Goal: Information Seeking & Learning: Compare options

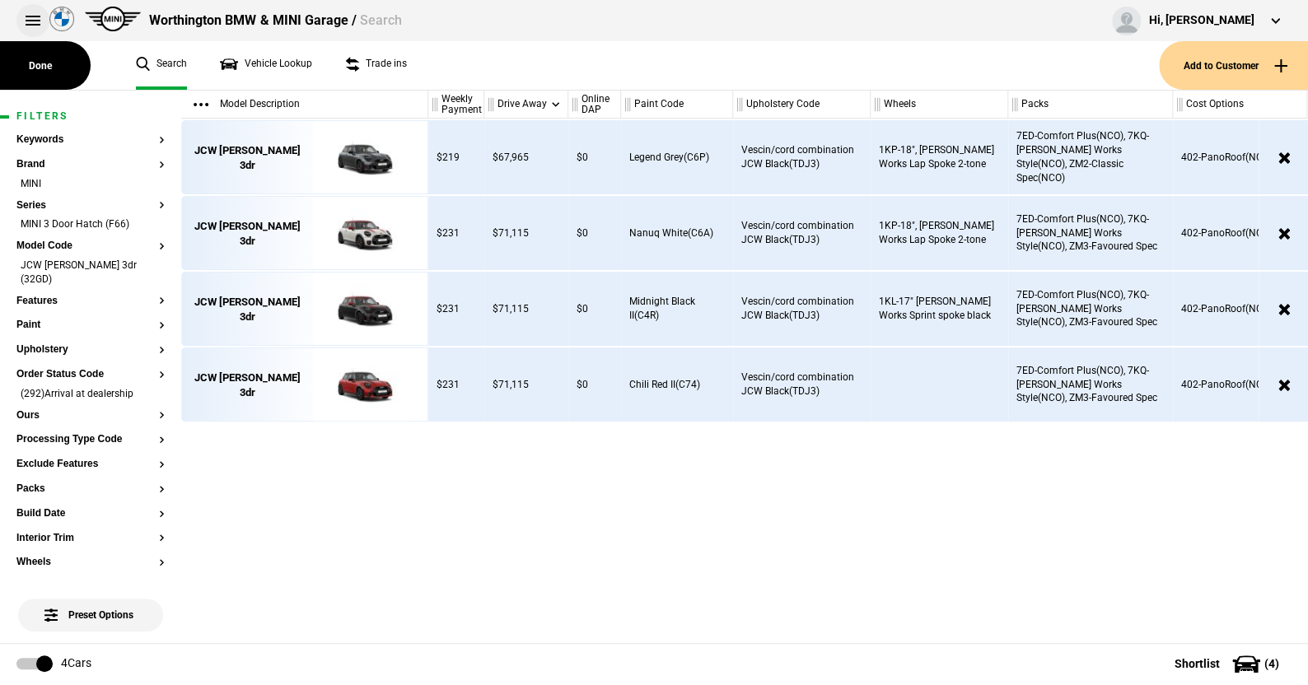
click at [31, 17] on button at bounding box center [32, 20] width 33 height 33
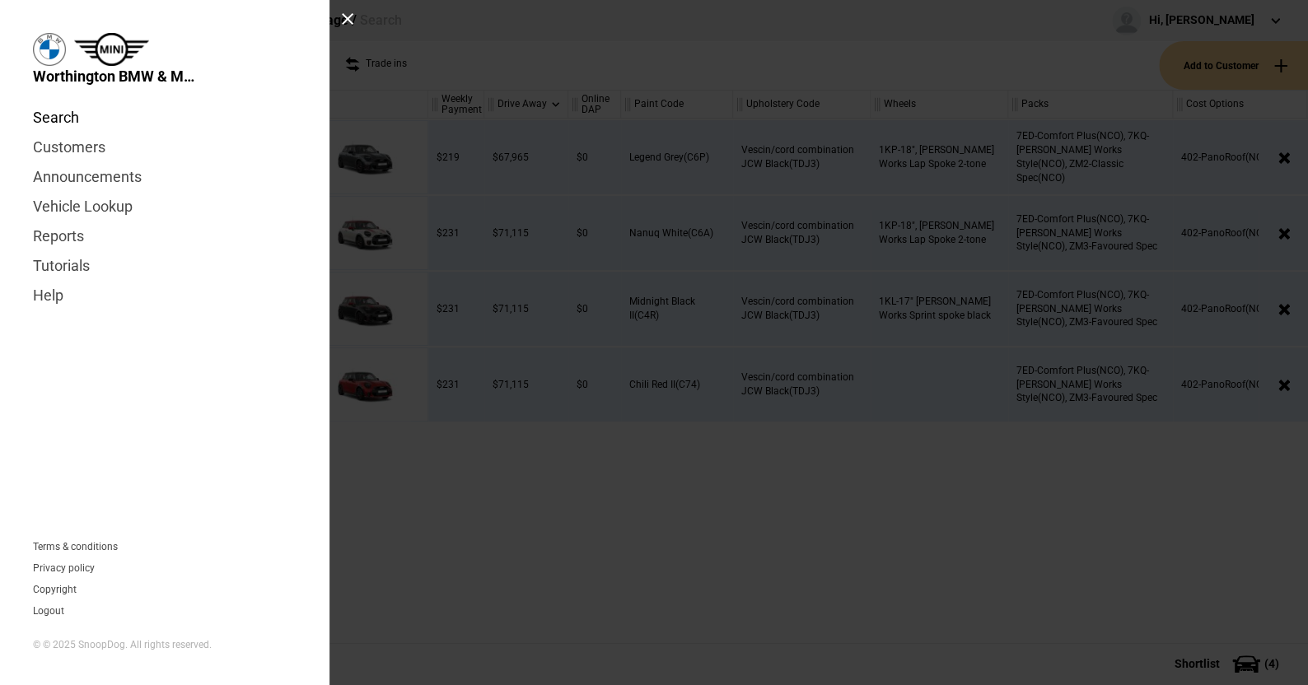
click at [71, 118] on link "Search" at bounding box center [164, 118] width 263 height 30
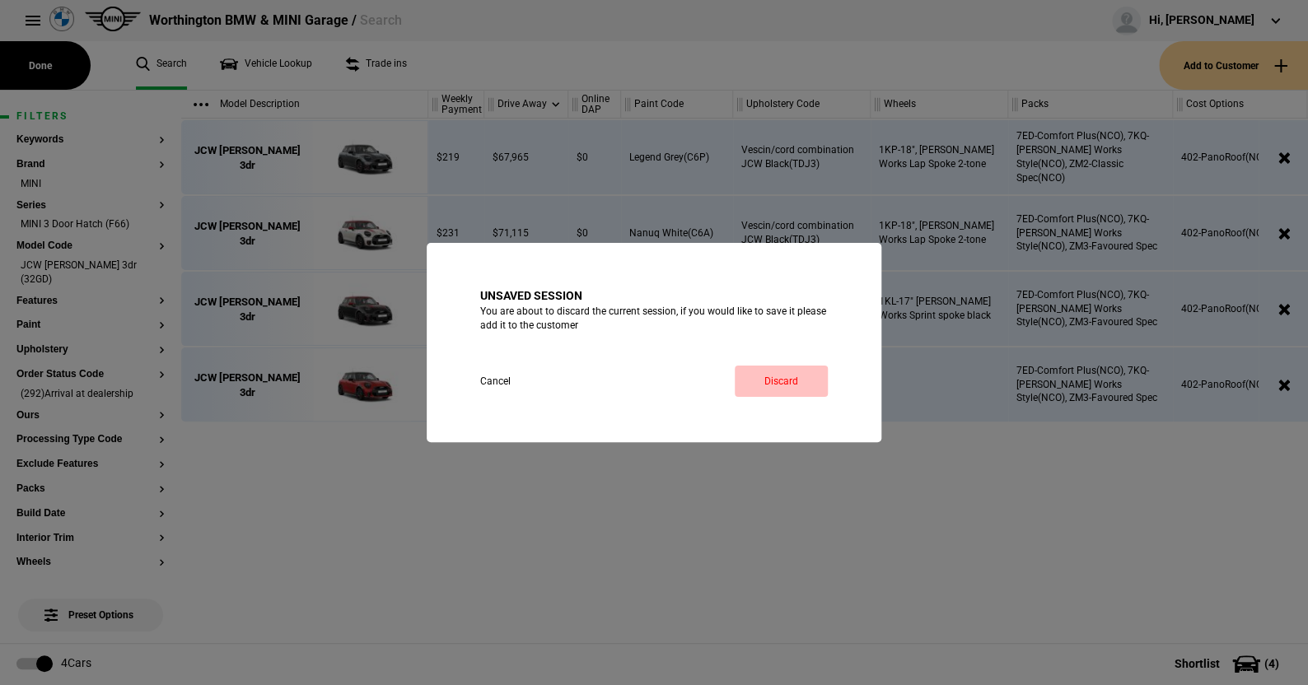
click at [778, 375] on link "Discard" at bounding box center [780, 381] width 93 height 31
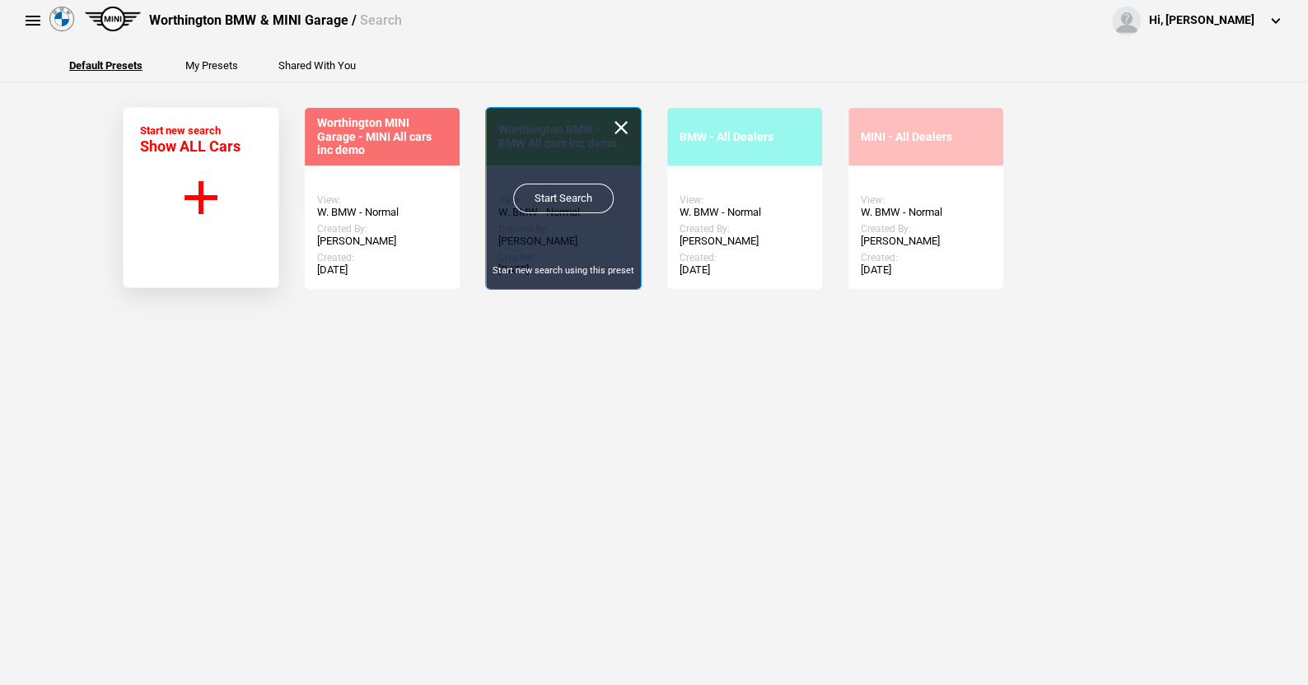
click at [548, 135] on div "Start Search Start new search using this preset" at bounding box center [563, 198] width 155 height 181
click at [548, 187] on link "Start Search" at bounding box center [563, 199] width 100 height 30
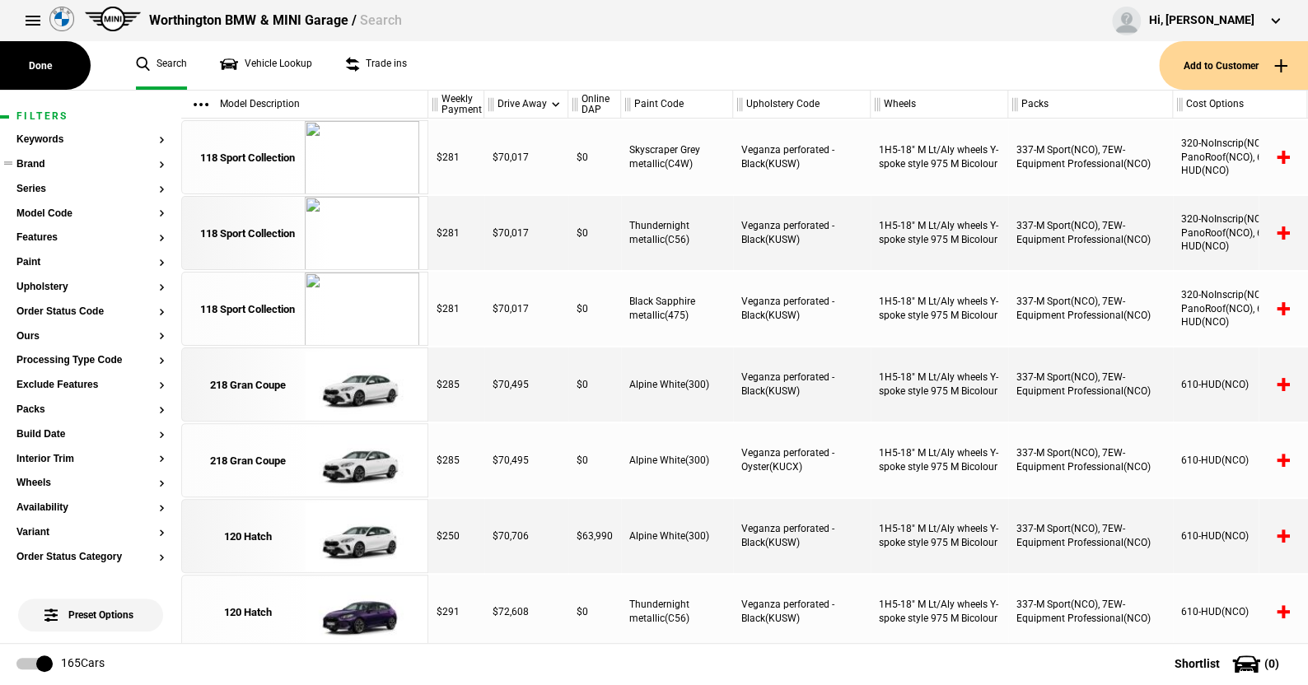
click at [38, 159] on button "Brand" at bounding box center [90, 165] width 148 height 12
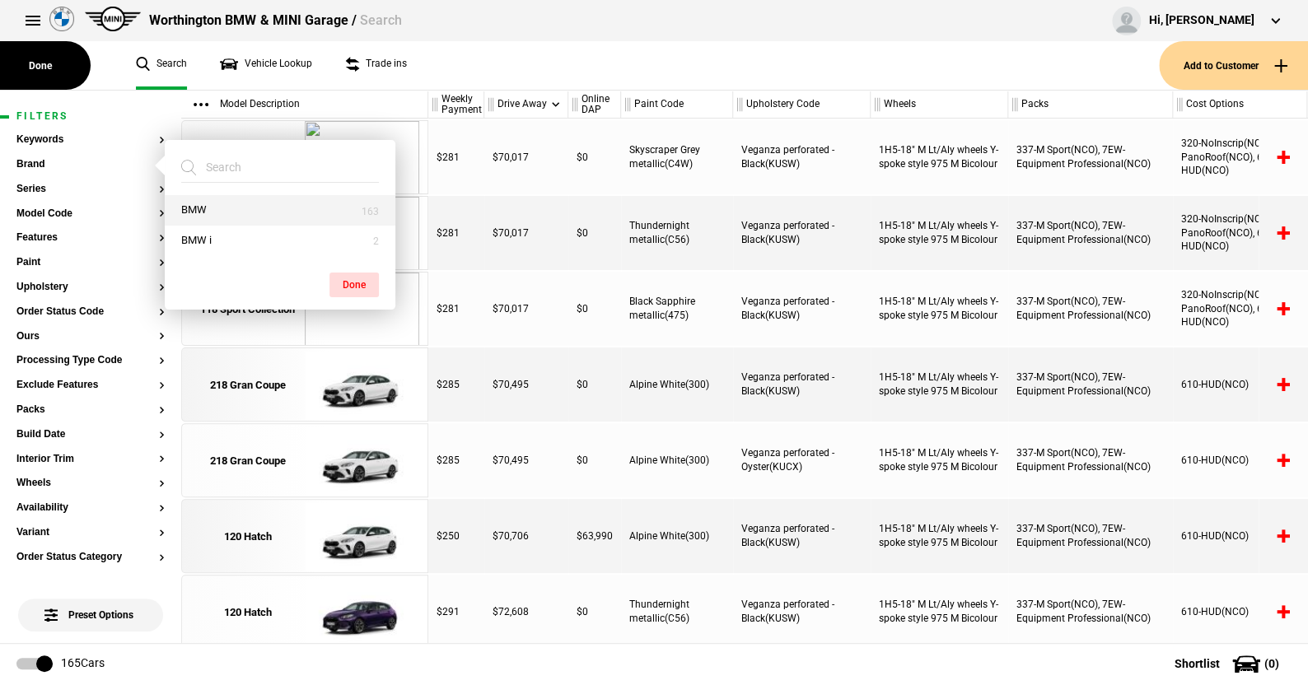
click at [203, 210] on button "BMW" at bounding box center [280, 210] width 231 height 30
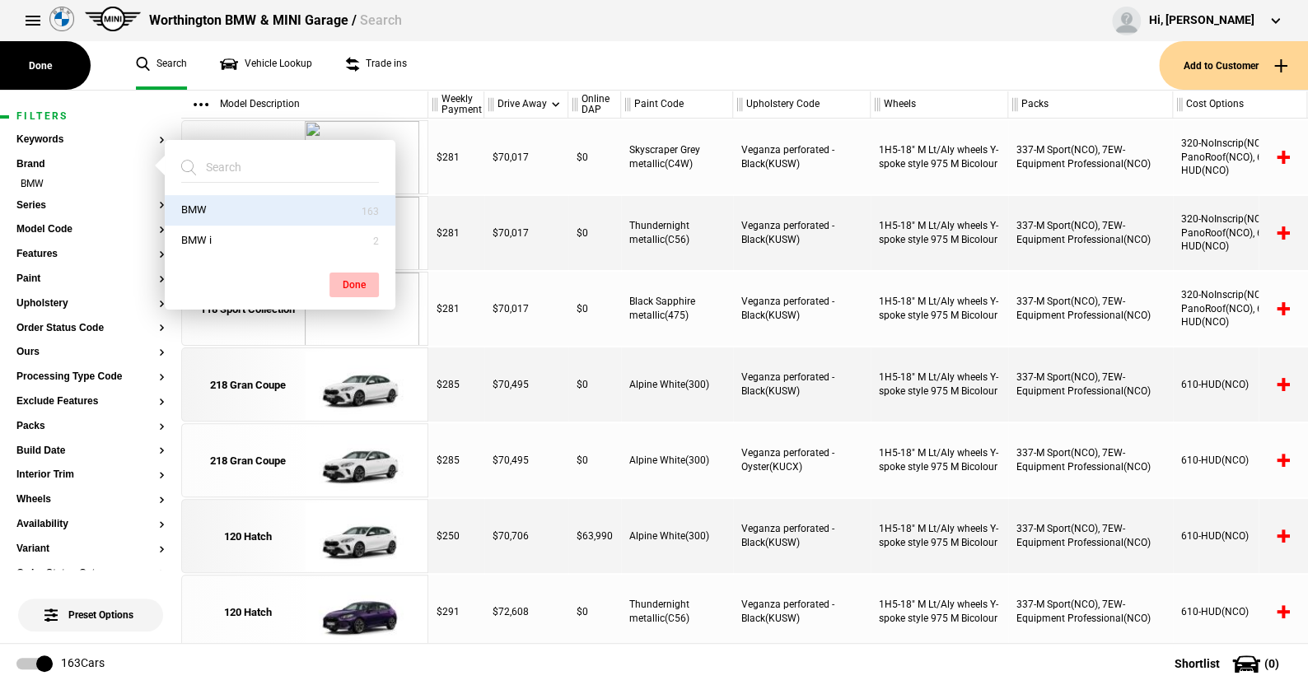
click at [358, 280] on button "Done" at bounding box center [353, 285] width 49 height 25
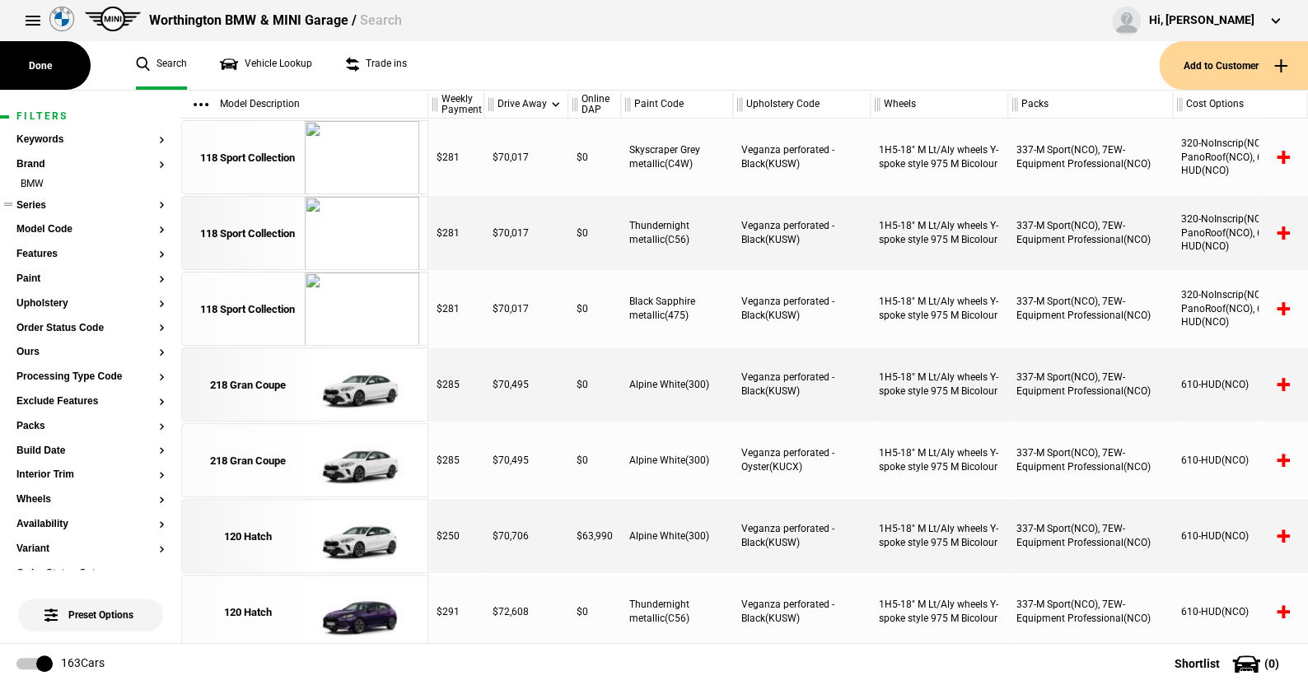
click at [44, 200] on button "Series" at bounding box center [90, 206] width 148 height 12
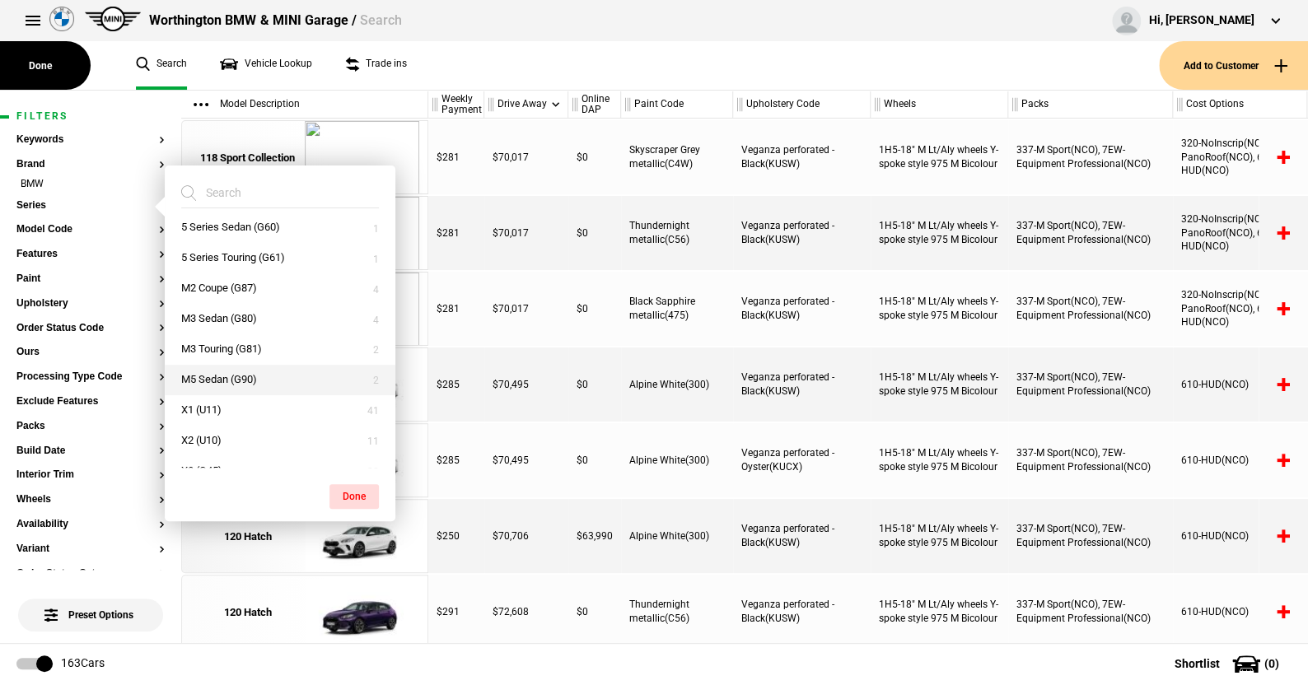
scroll to position [247, 0]
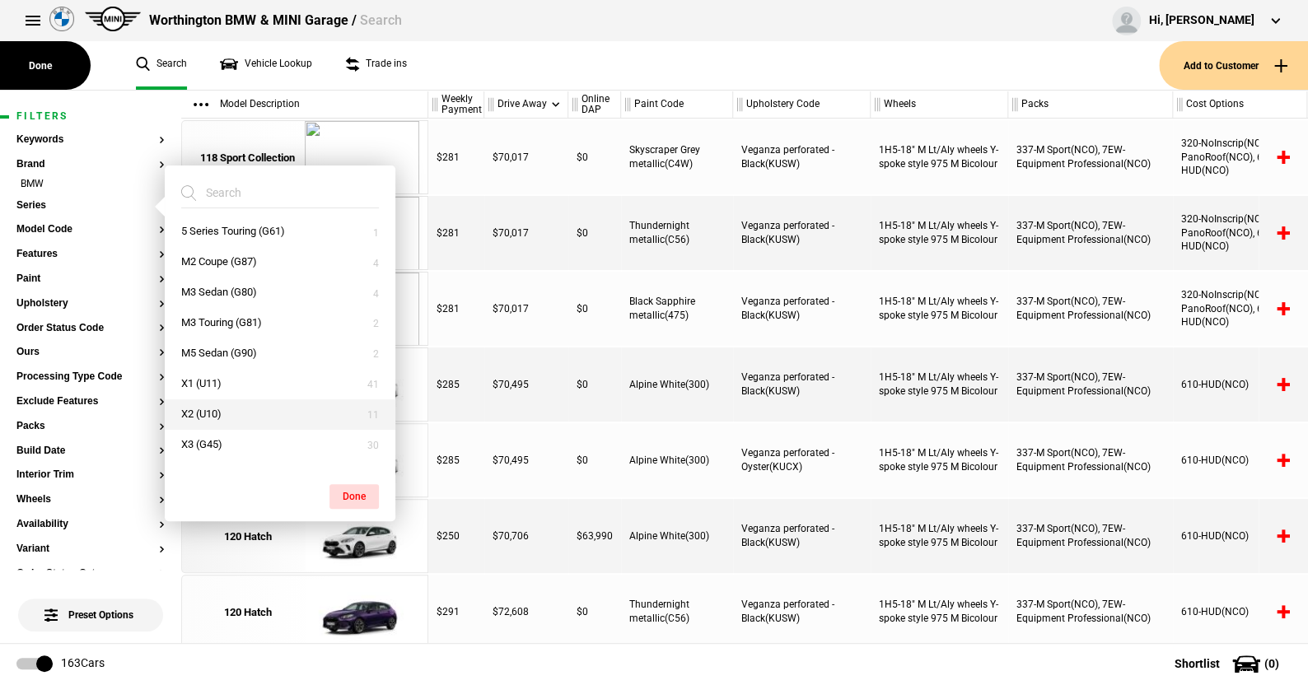
click at [217, 410] on button "X2 (U10)" at bounding box center [280, 414] width 231 height 30
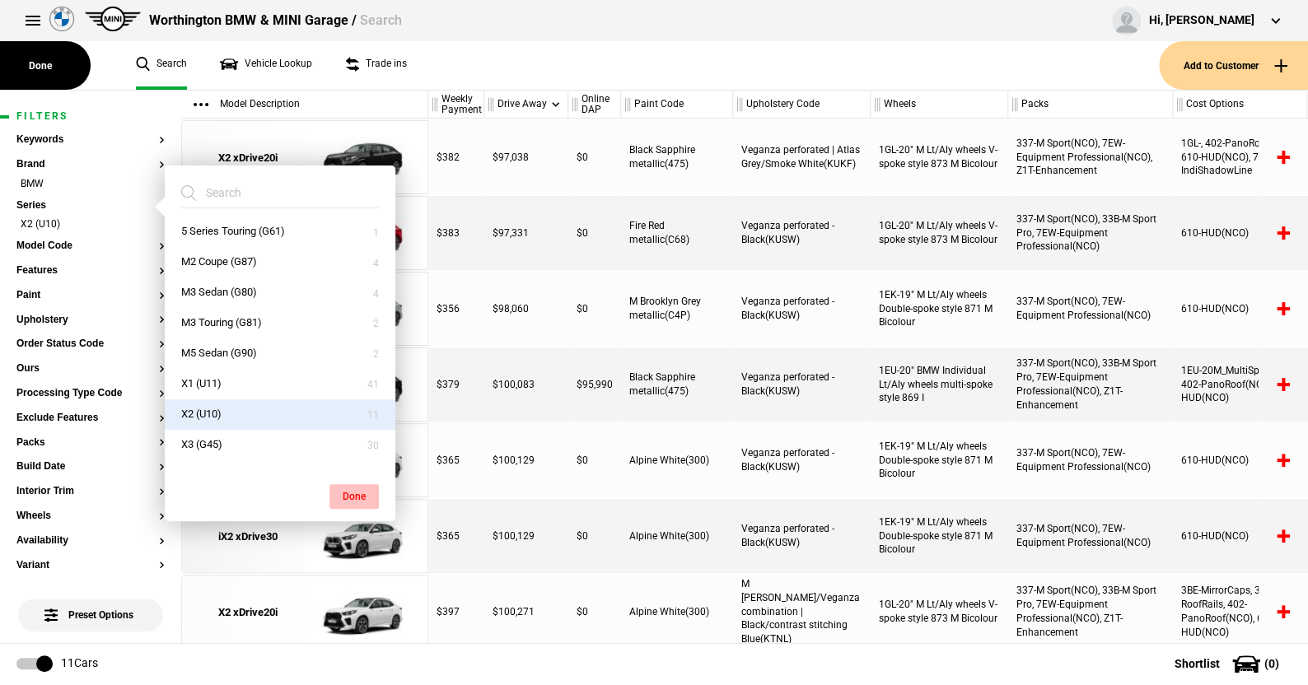
click at [348, 489] on button "Done" at bounding box center [353, 496] width 49 height 25
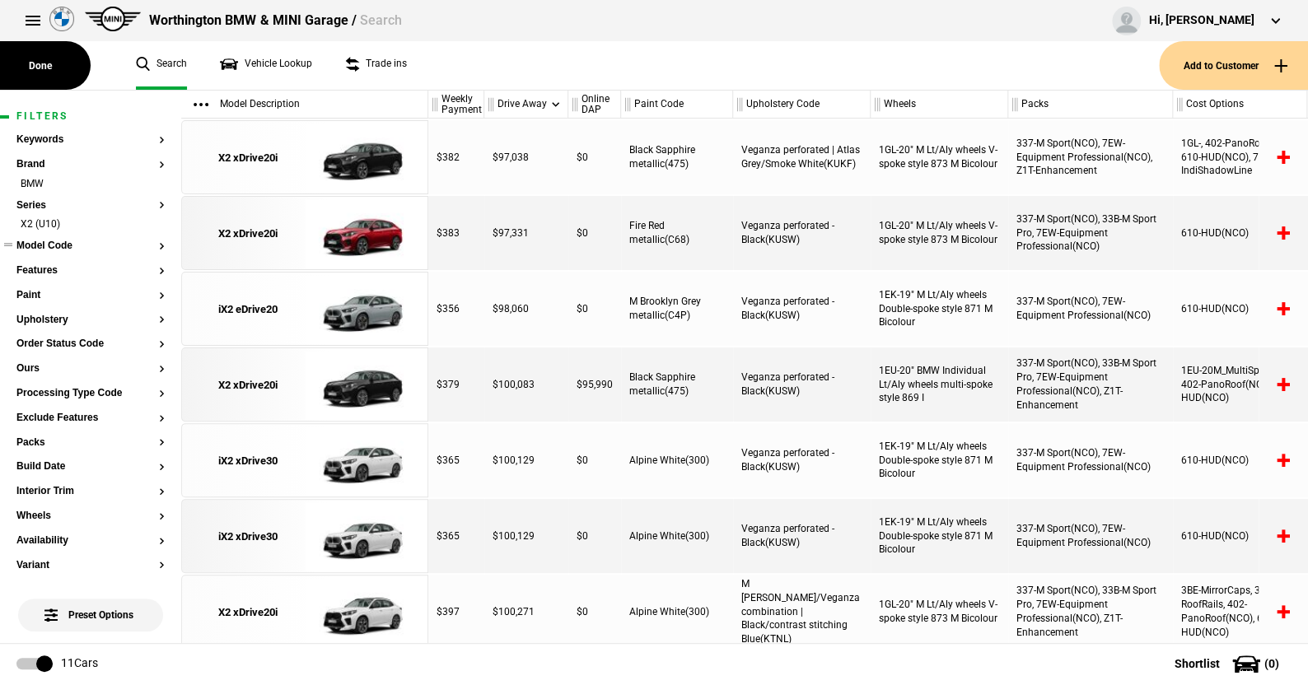
click at [60, 242] on button "Model Code" at bounding box center [90, 246] width 148 height 12
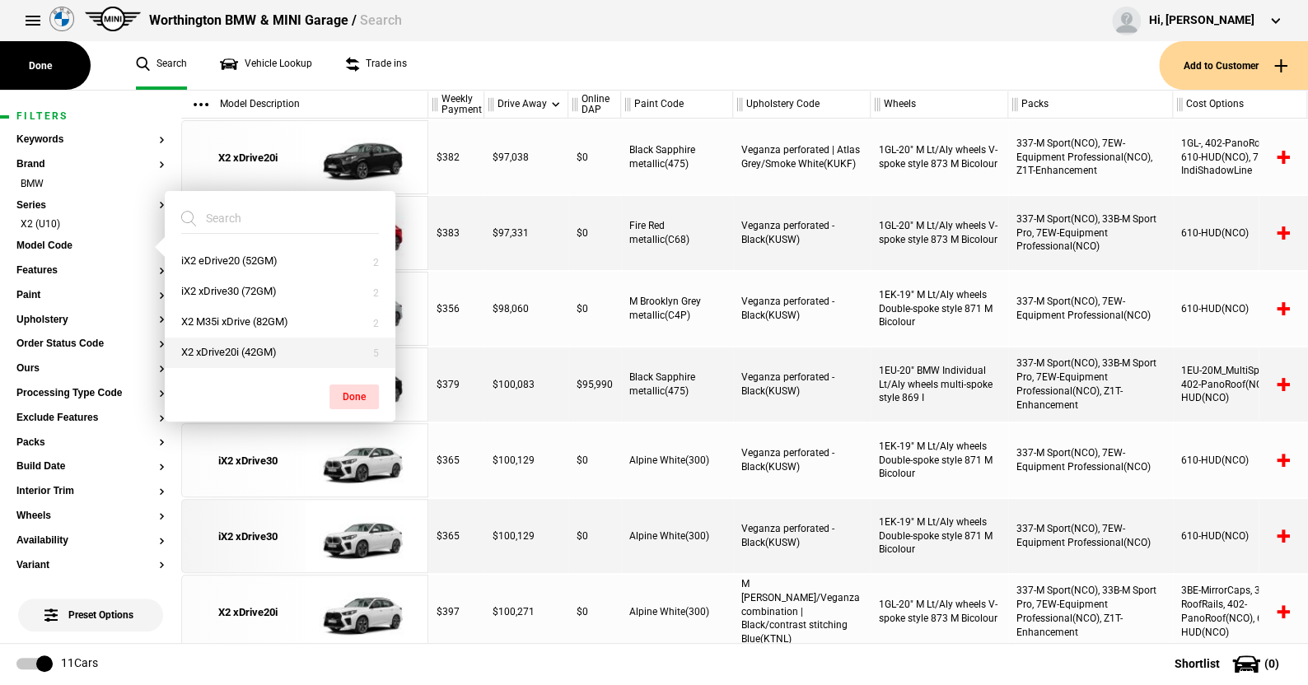
click at [219, 344] on button "X2 xDrive20i (42GM)" at bounding box center [280, 353] width 231 height 30
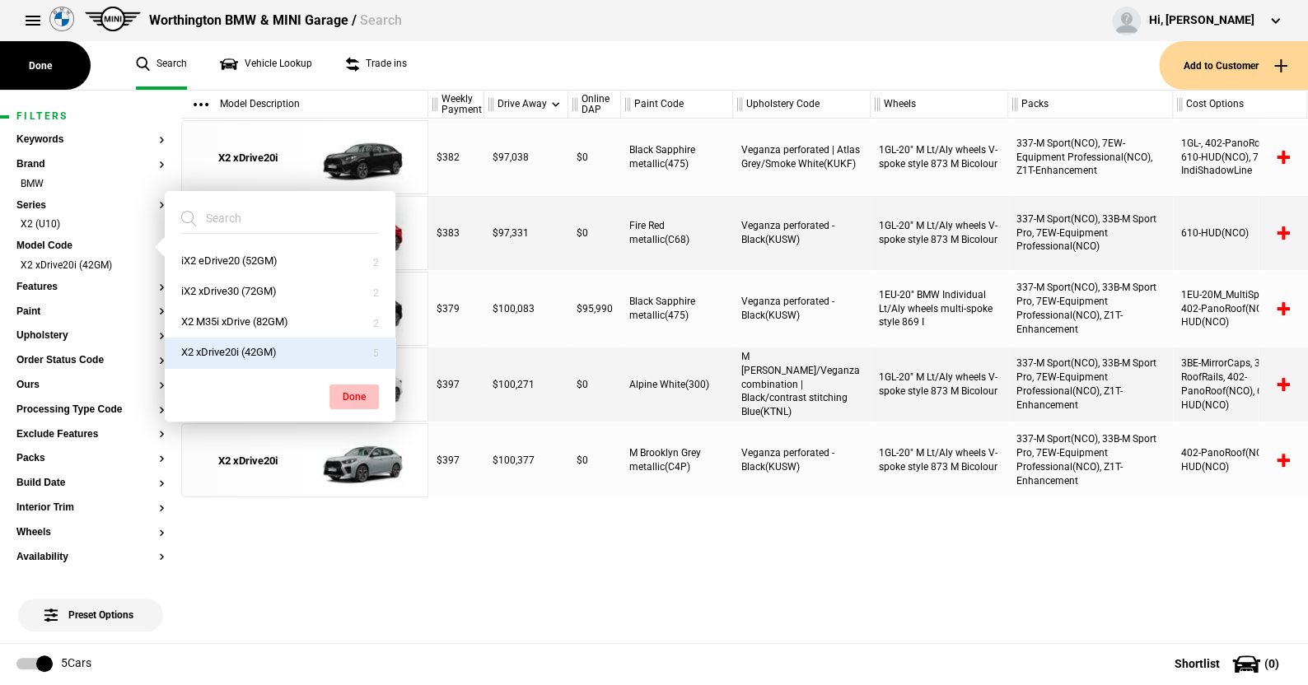
click at [354, 391] on button "Done" at bounding box center [353, 397] width 49 height 25
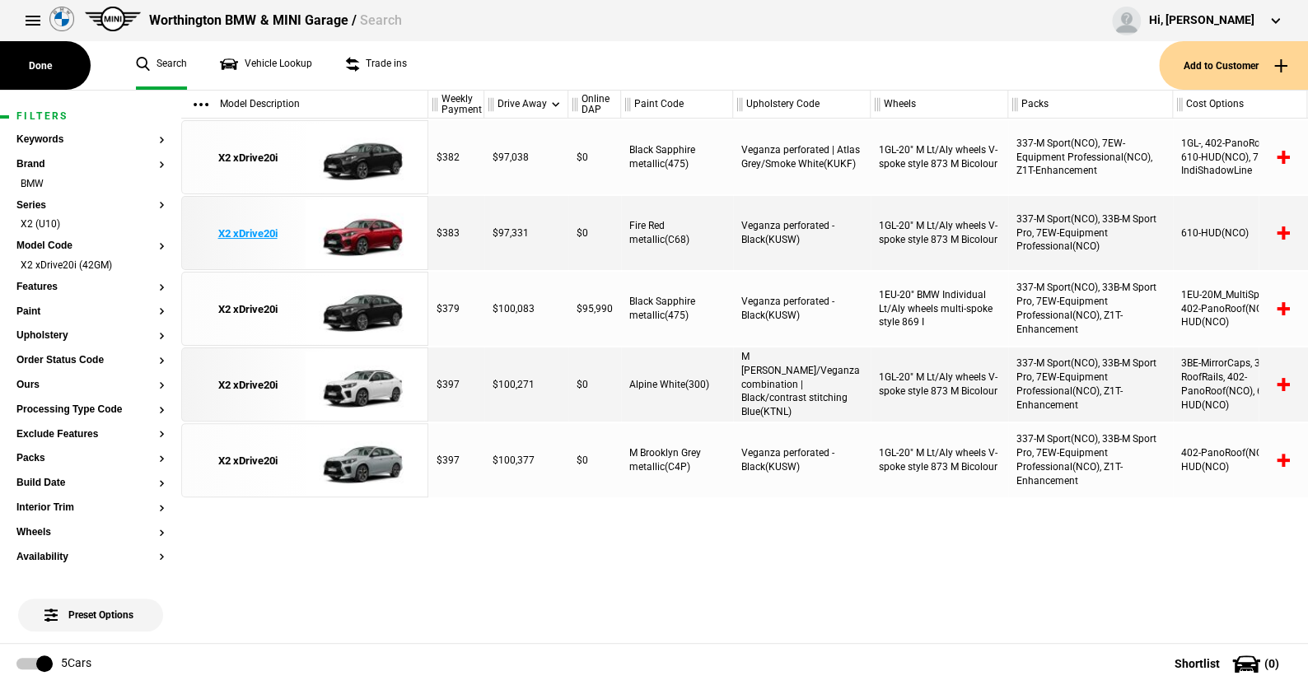
click at [376, 233] on img at bounding box center [362, 234] width 114 height 74
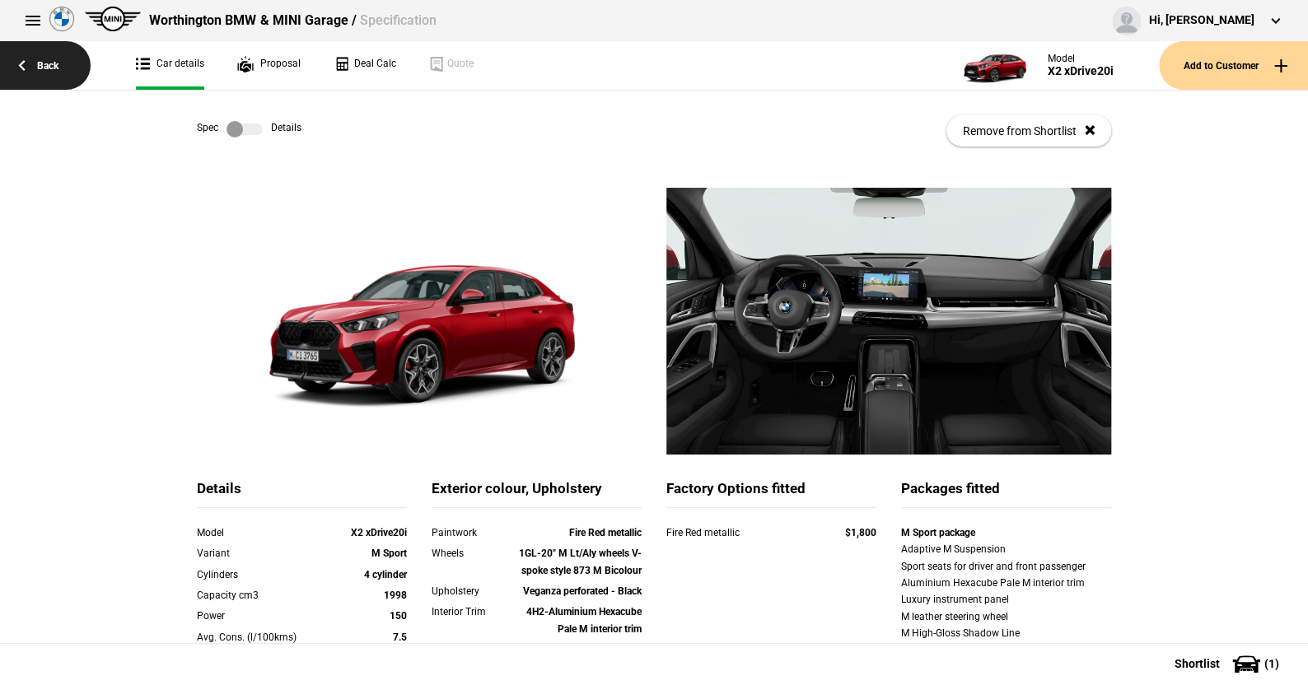
click at [44, 63] on link "Back" at bounding box center [45, 65] width 91 height 49
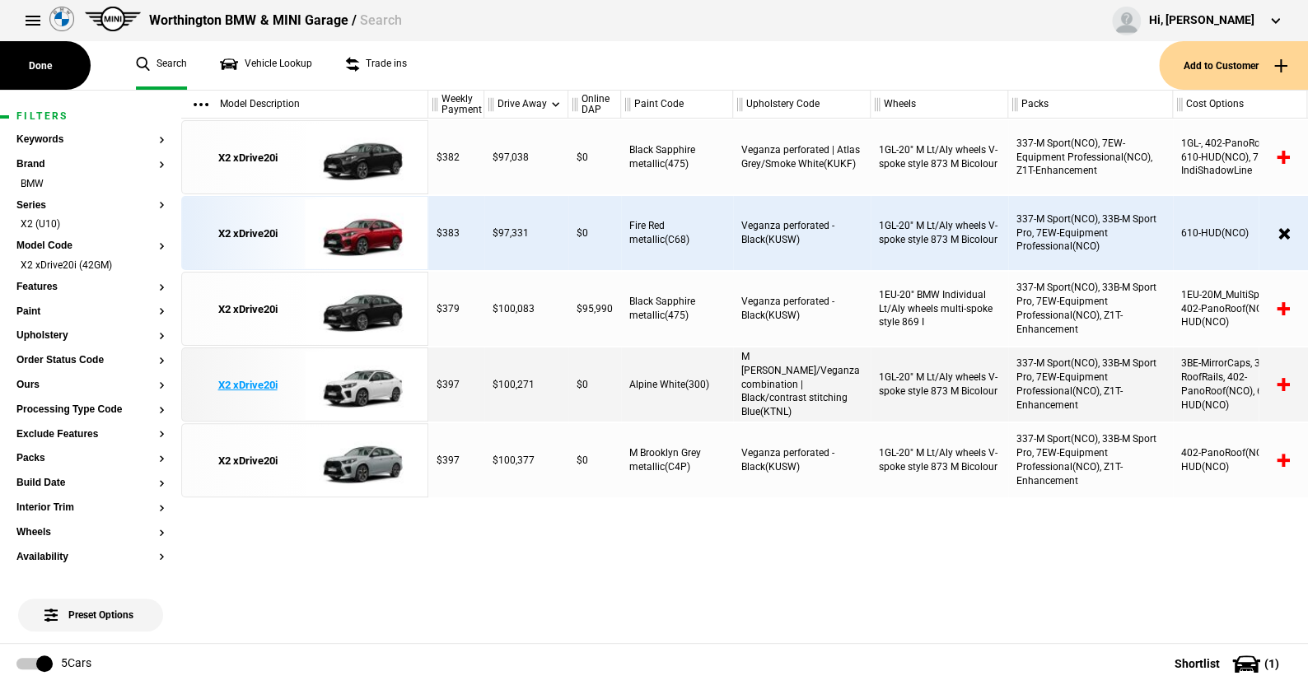
click at [373, 382] on img at bounding box center [362, 385] width 114 height 74
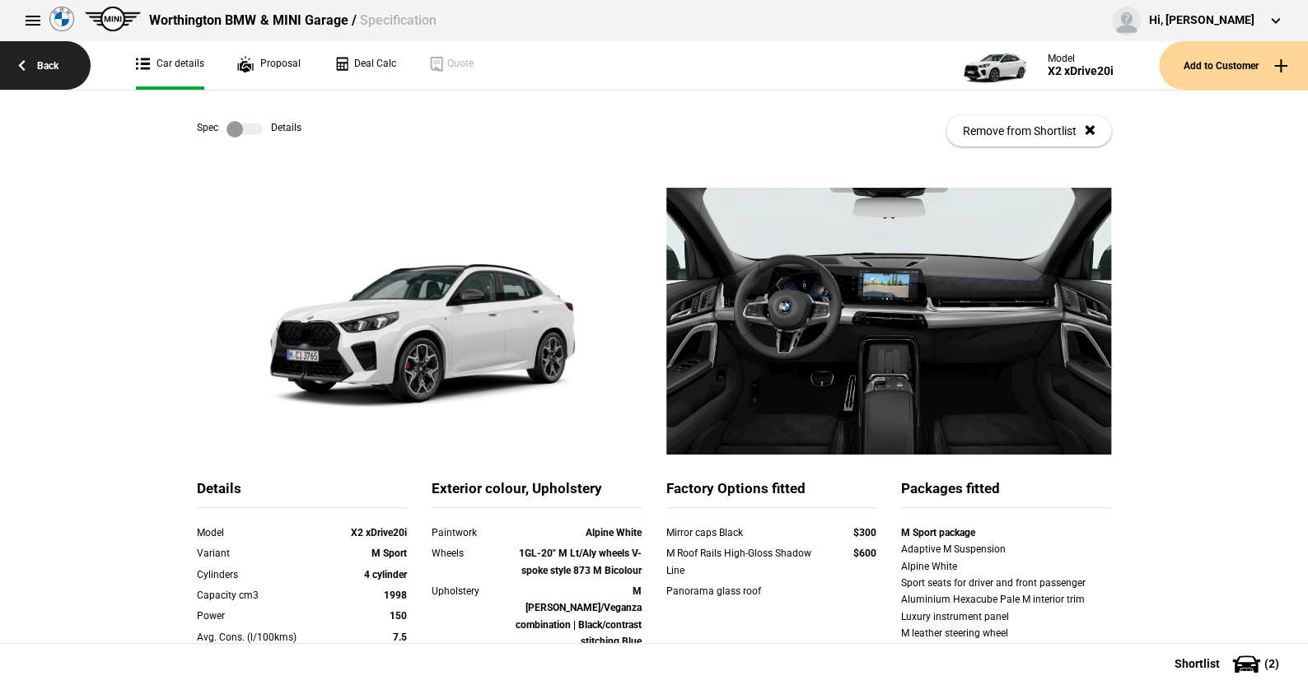
click at [53, 63] on link "Back" at bounding box center [45, 65] width 91 height 49
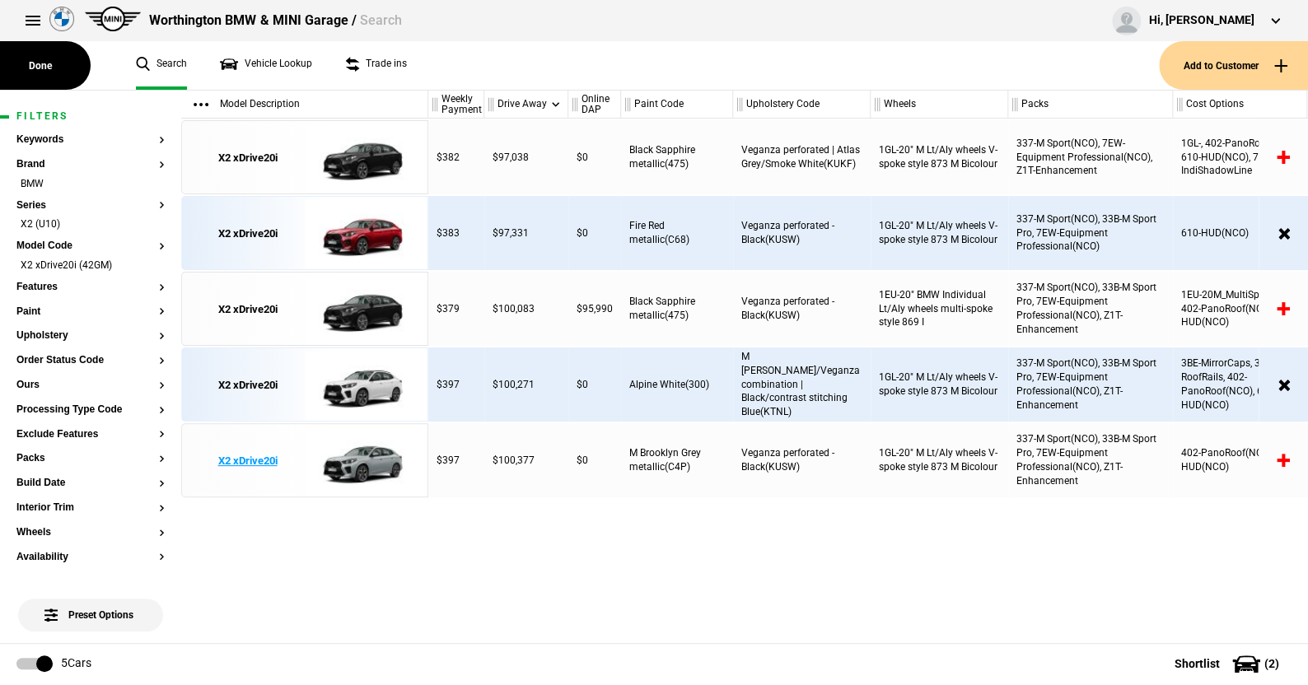
click at [360, 468] on img at bounding box center [362, 461] width 114 height 74
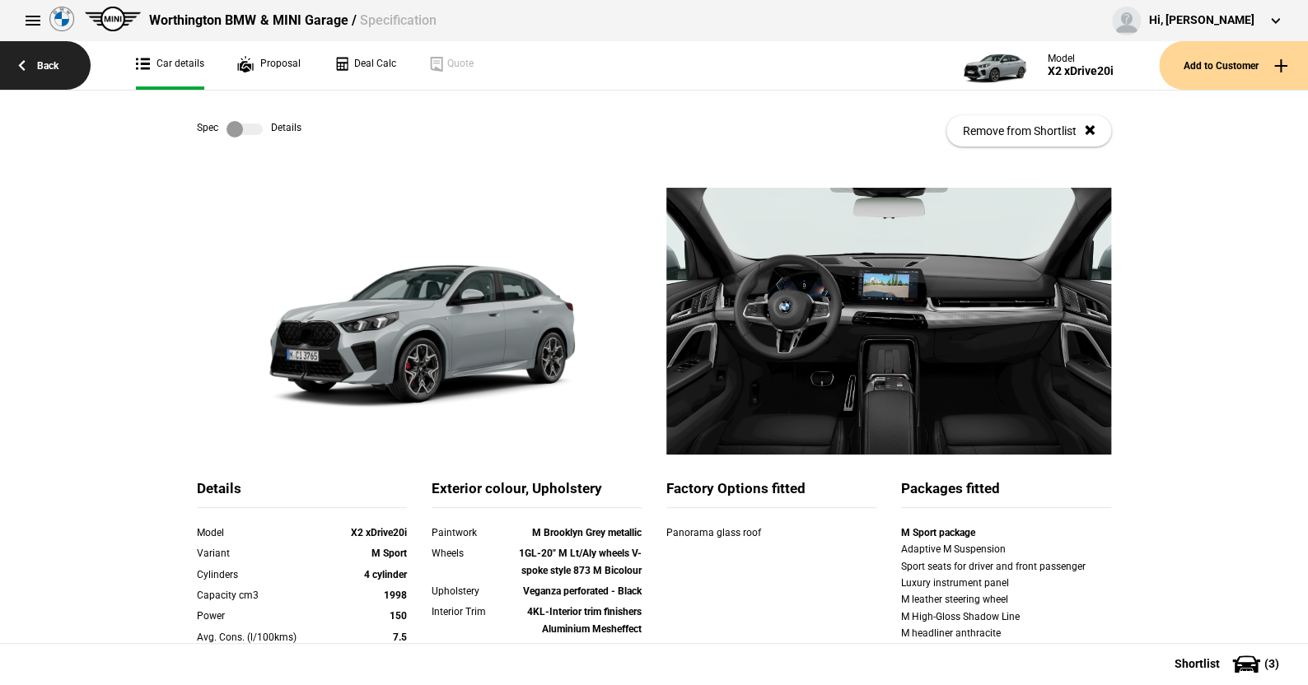
click at [46, 61] on link "Back" at bounding box center [45, 65] width 91 height 49
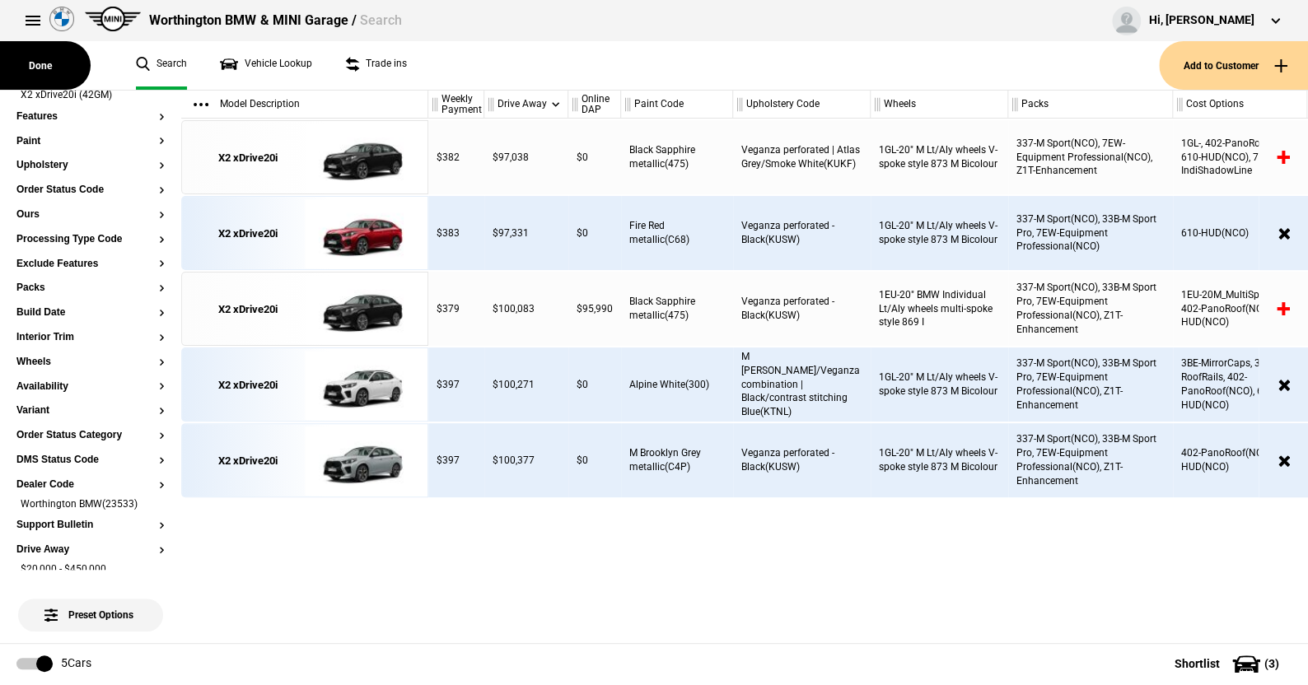
scroll to position [169, 0]
click at [150, 504] on li "Worthington BMW(23533)" at bounding box center [90, 507] width 148 height 16
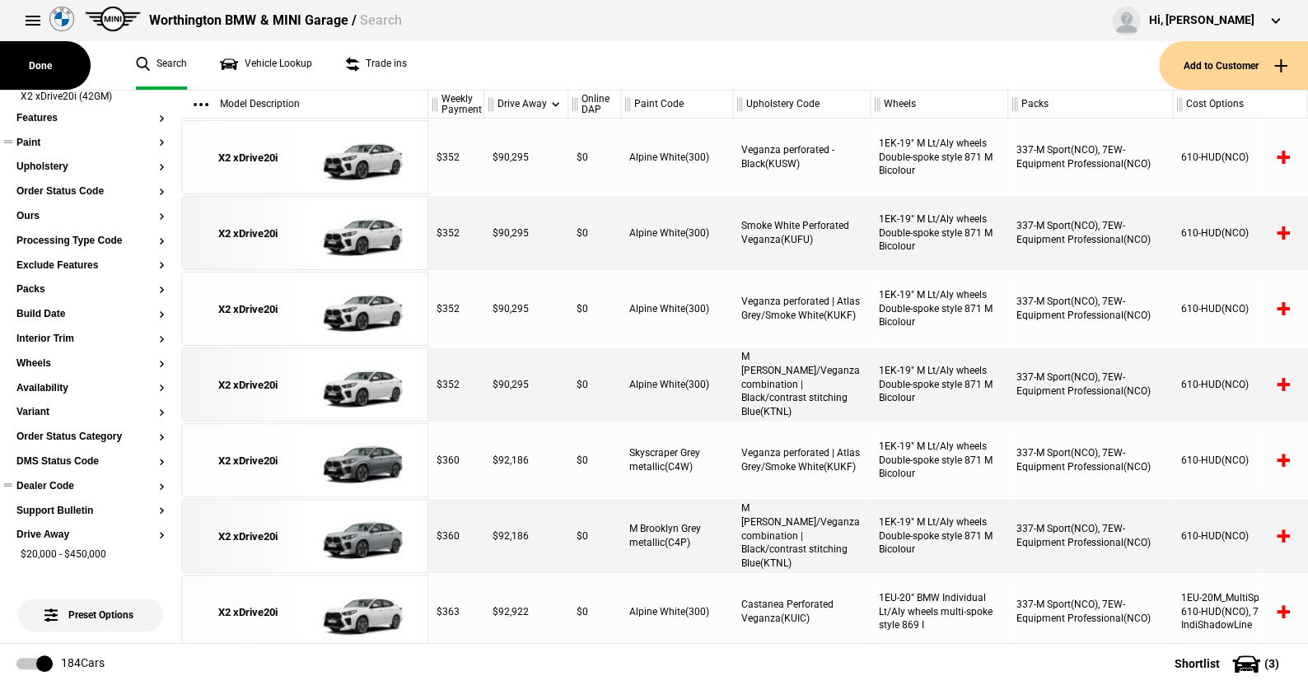
click at [36, 142] on button "Paint" at bounding box center [90, 144] width 148 height 12
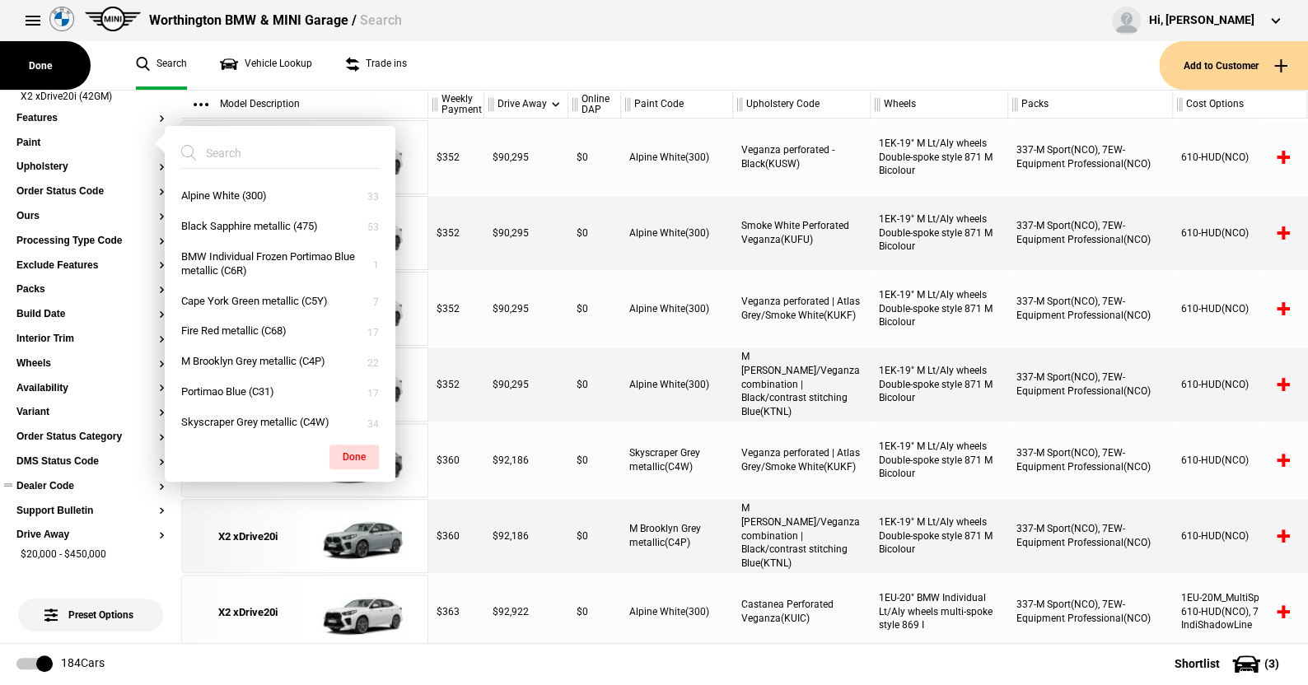
scroll to position [10, 0]
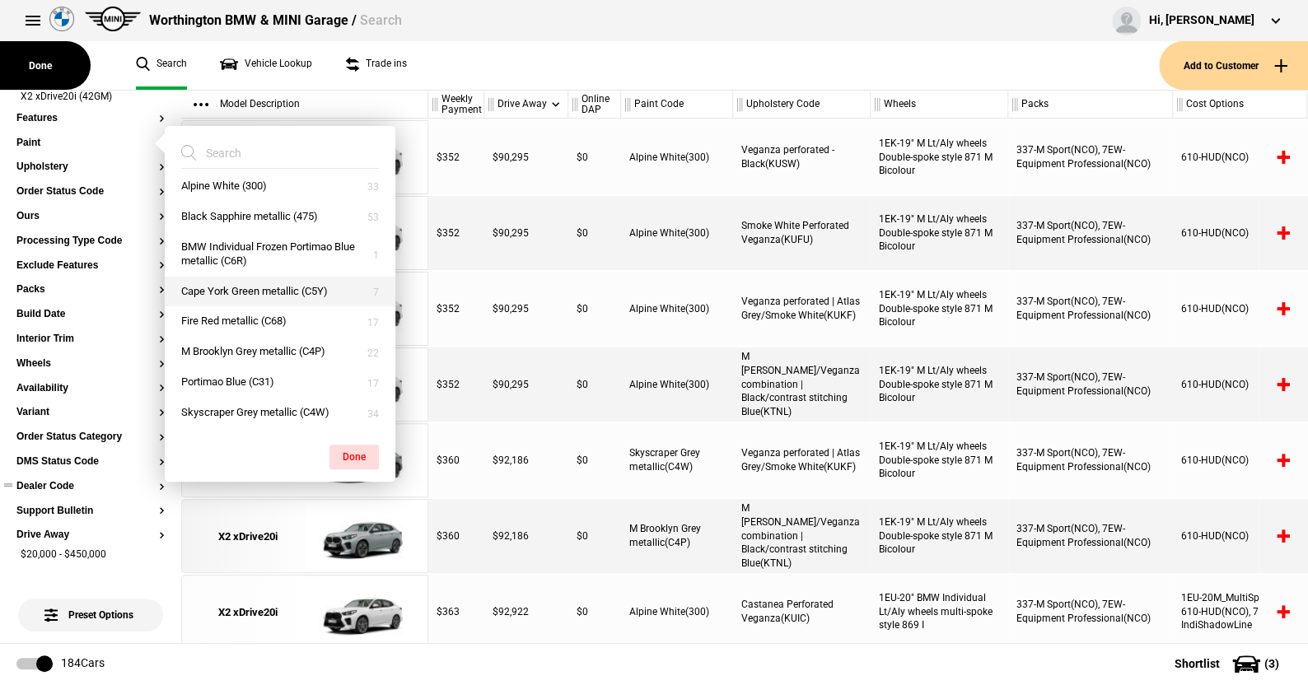
click at [229, 291] on button "Cape York Green metallic (C5Y)" at bounding box center [280, 292] width 231 height 30
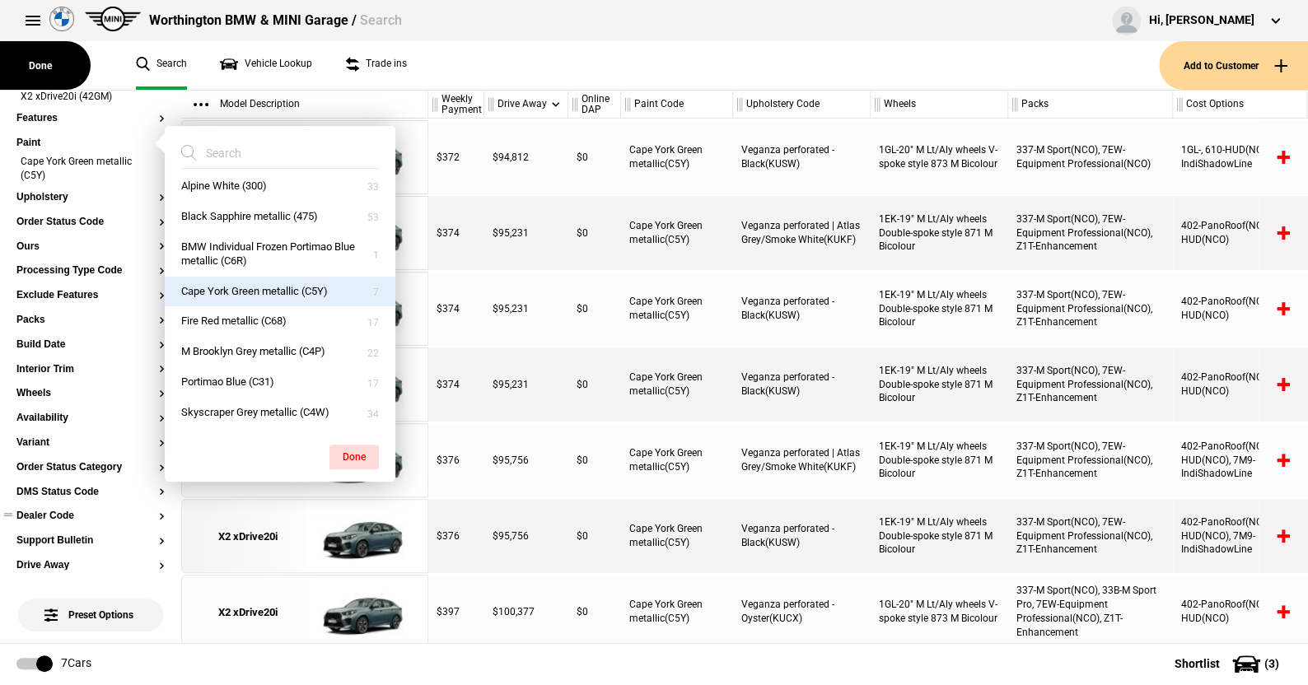
click at [515, 65] on ul "Search Vehicle Lookup Trade ins" at bounding box center [638, 65] width 1039 height 49
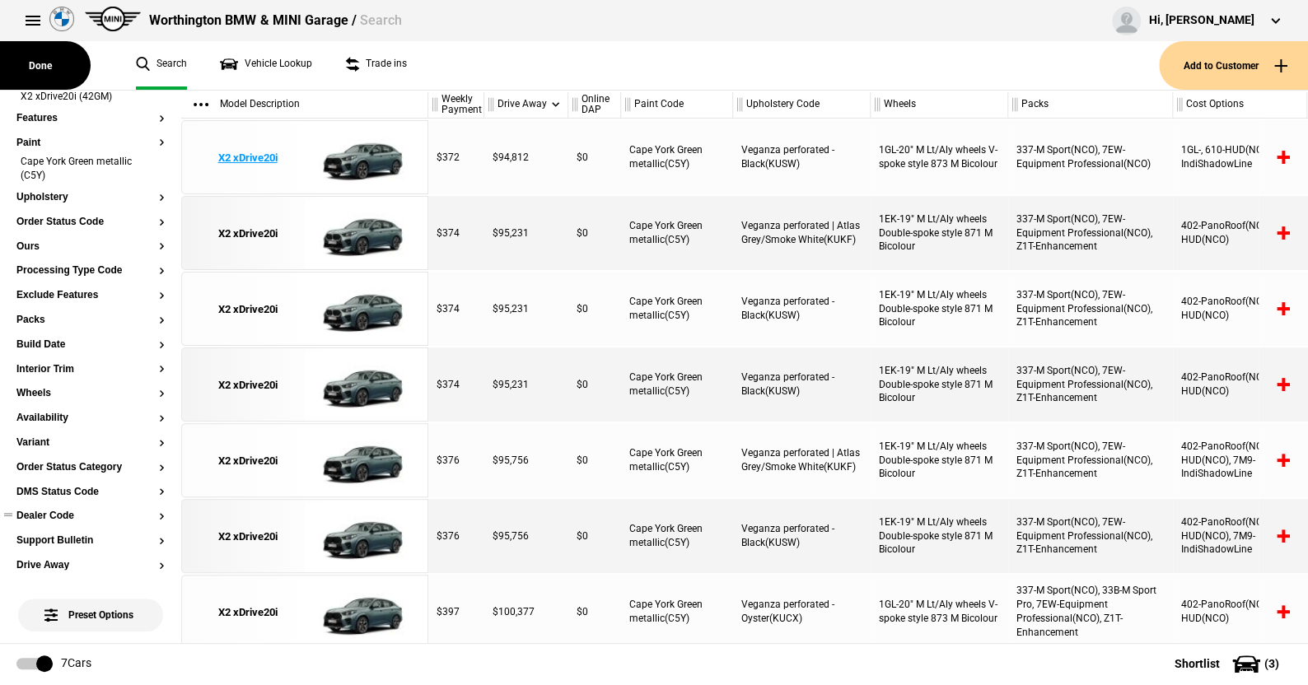
click at [372, 156] on img at bounding box center [362, 158] width 114 height 74
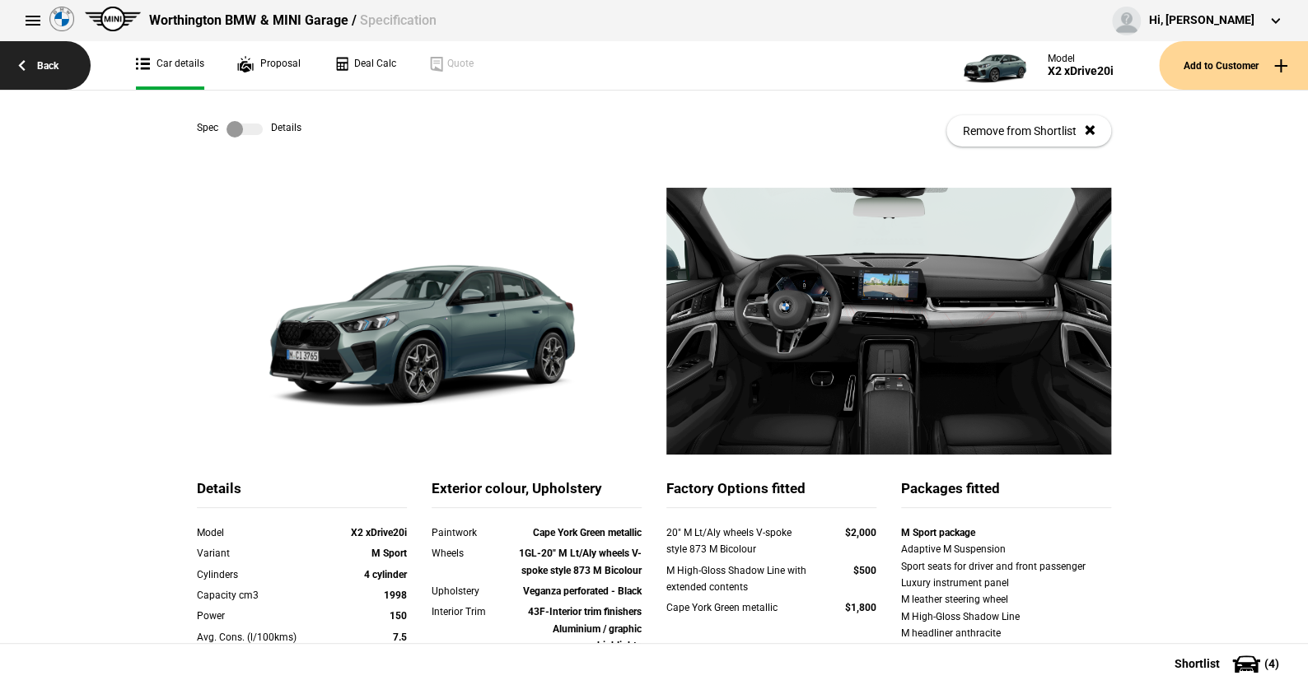
click at [51, 63] on link "Back" at bounding box center [45, 65] width 91 height 49
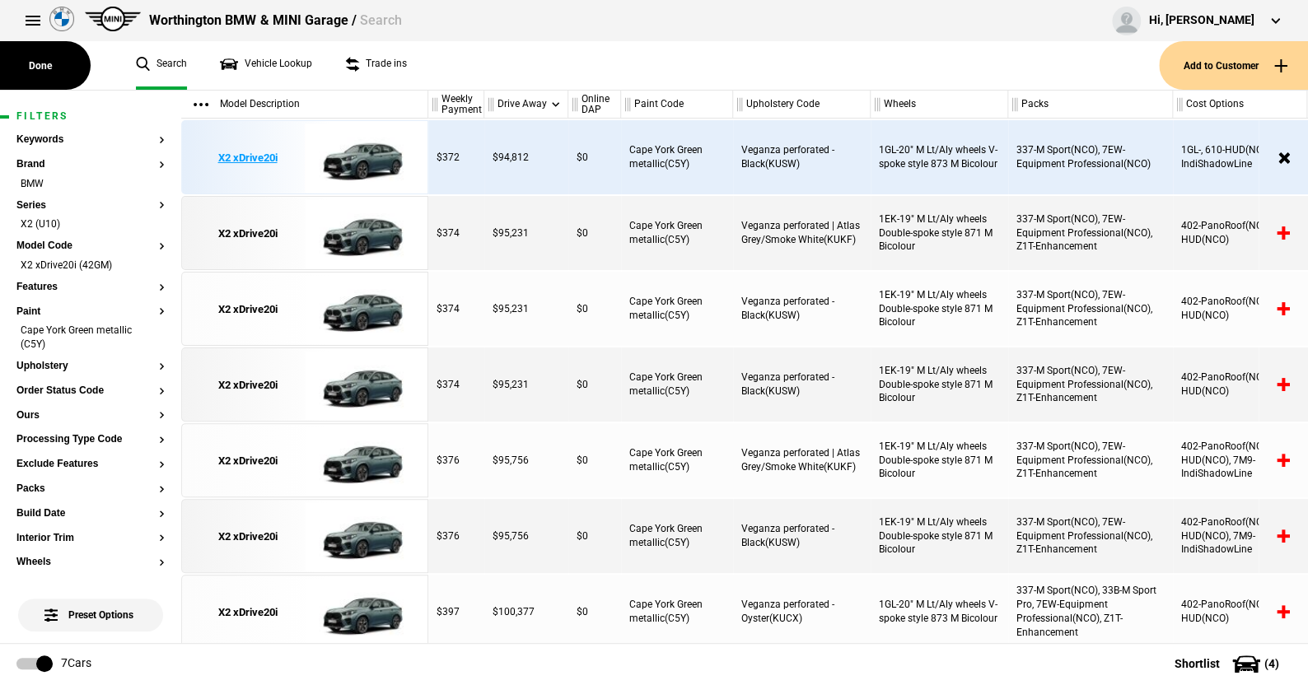
click at [370, 159] on img at bounding box center [362, 158] width 114 height 74
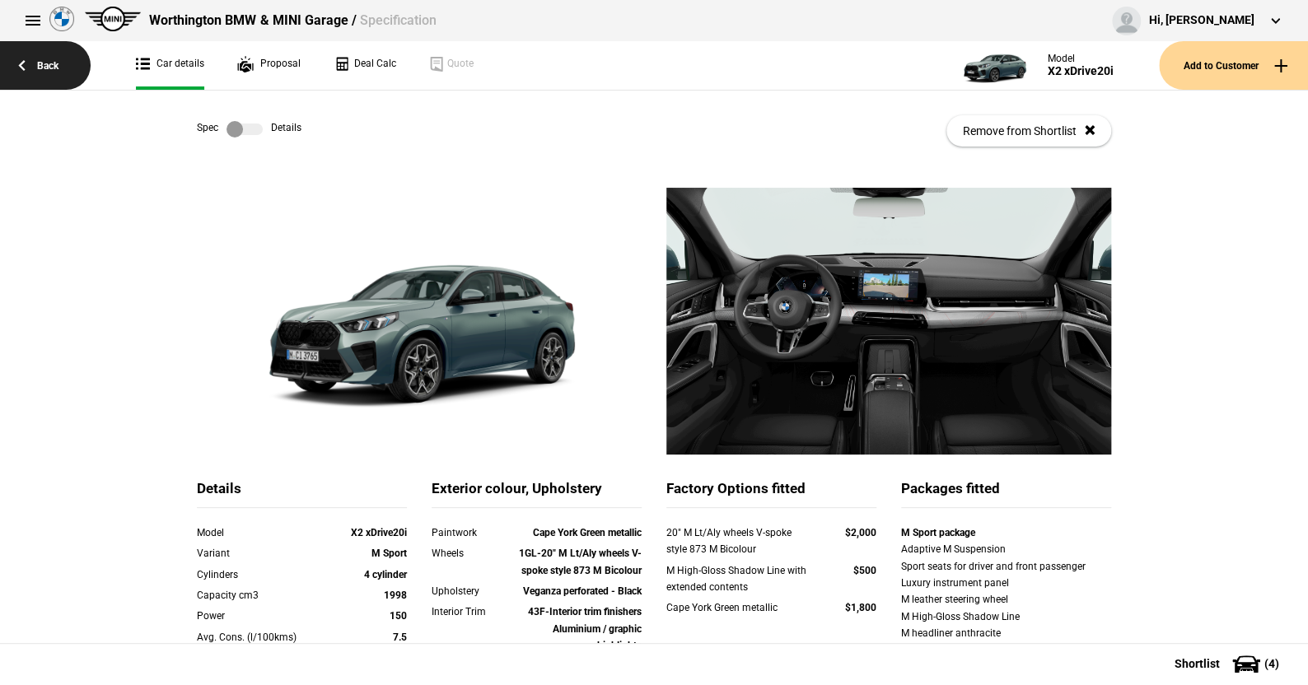
click at [47, 62] on link "Back" at bounding box center [45, 65] width 91 height 49
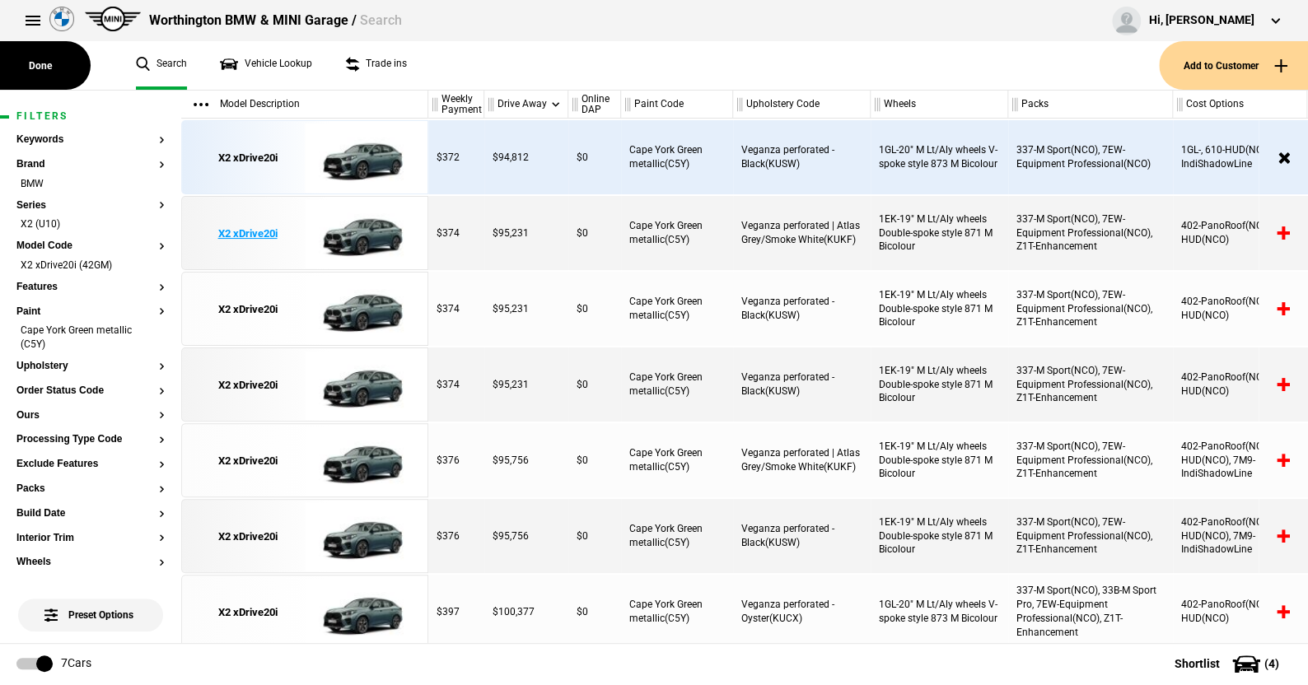
click at [364, 228] on img at bounding box center [362, 234] width 114 height 74
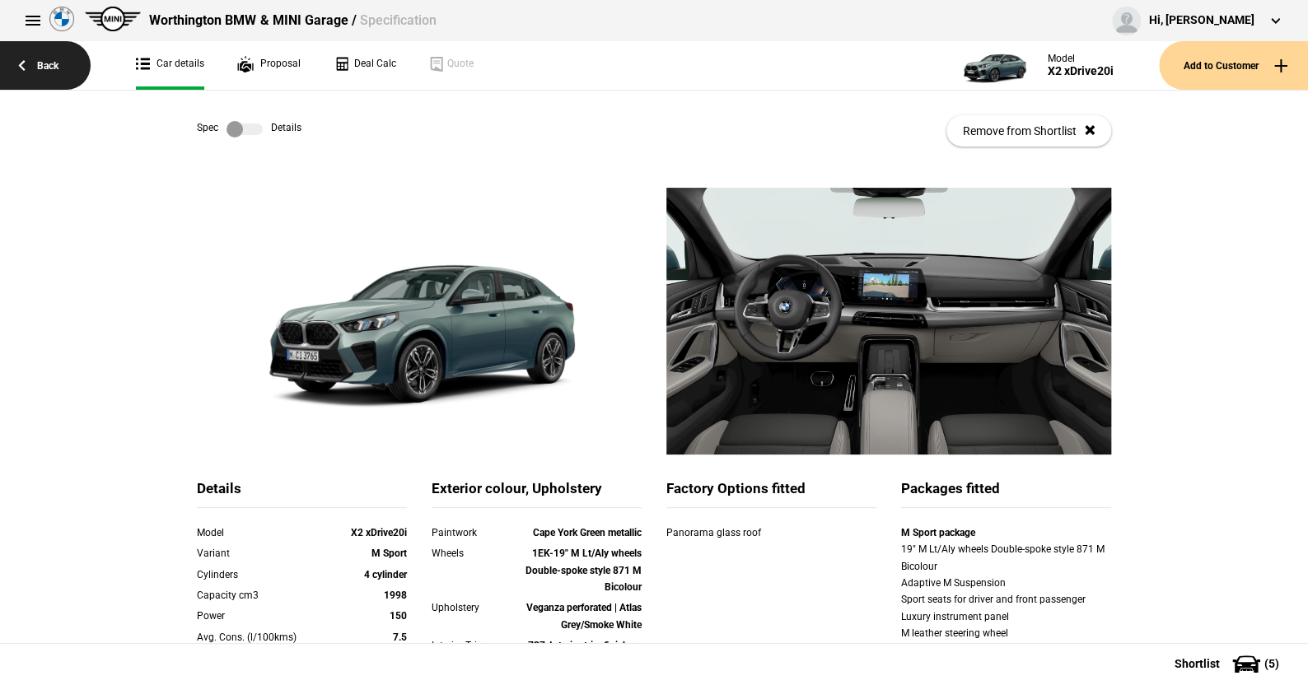
click at [50, 58] on link "Back" at bounding box center [45, 65] width 91 height 49
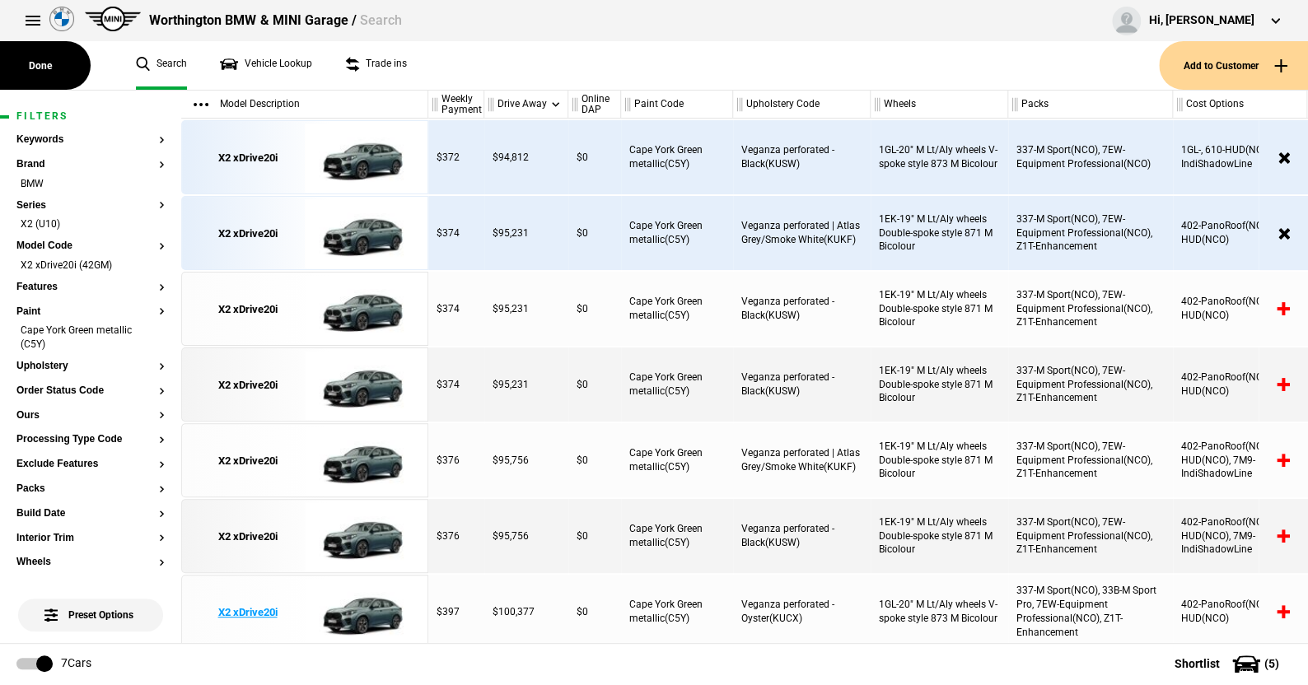
click at [376, 607] on img at bounding box center [362, 613] width 114 height 74
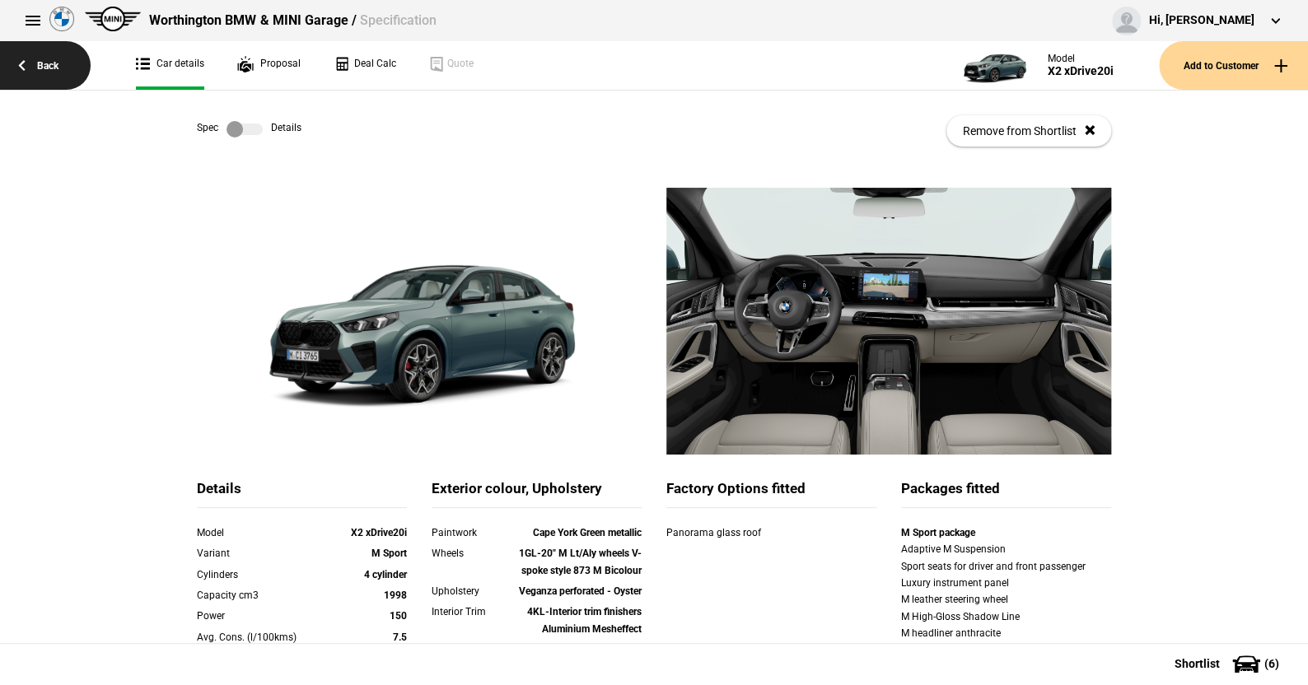
click at [53, 64] on link "Back" at bounding box center [45, 65] width 91 height 49
